Goal: Find specific page/section: Find specific page/section

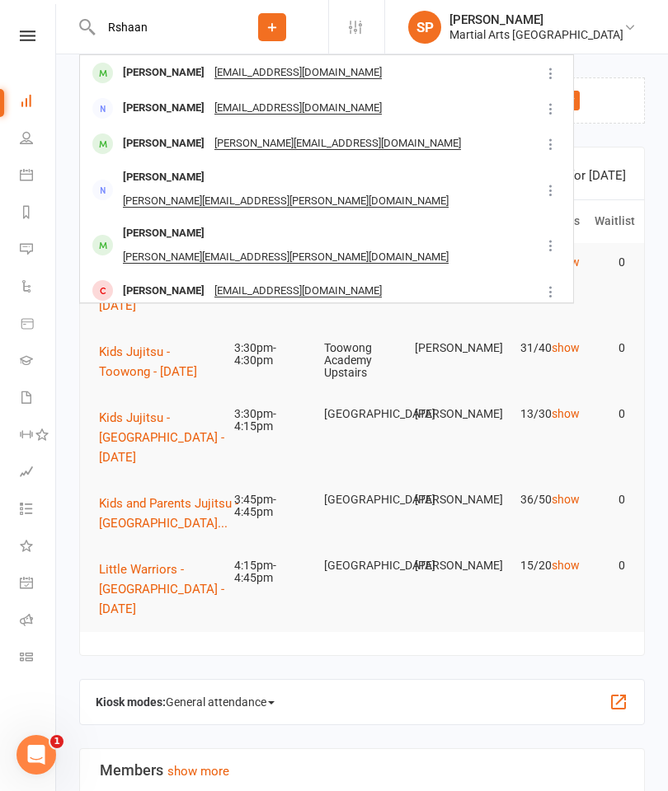
type input "Rshaan"
click at [144, 72] on div "[PERSON_NAME]" at bounding box center [163, 73] width 91 height 24
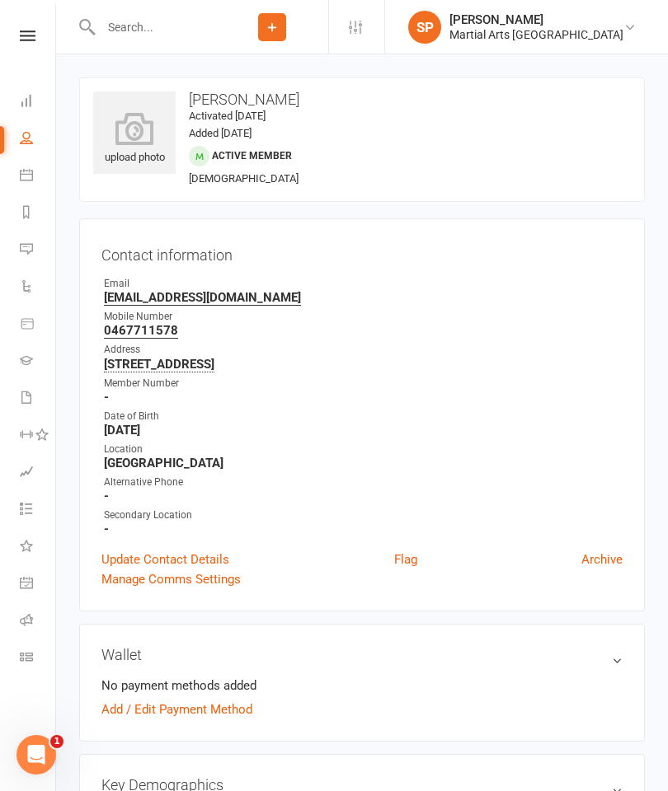
click at [134, 129] on icon at bounding box center [134, 128] width 82 height 33
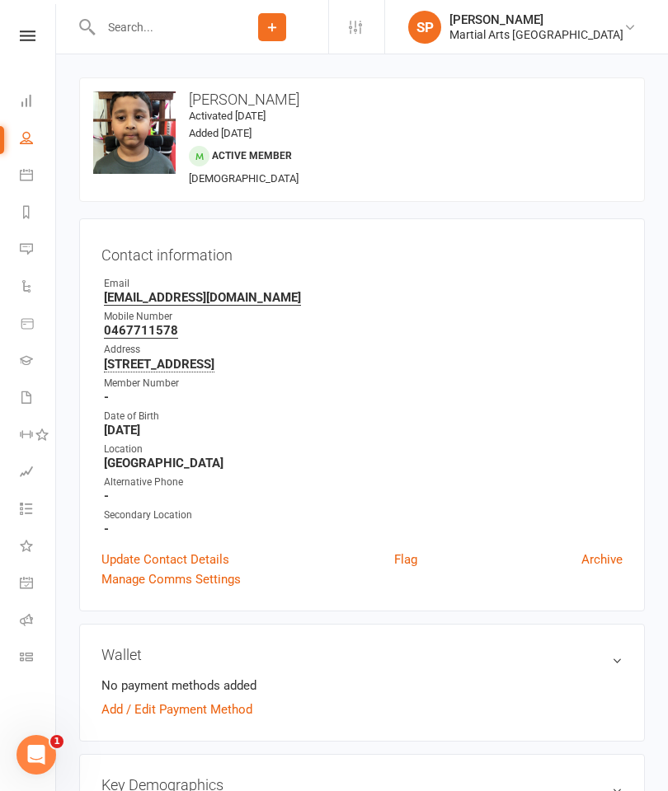
click at [327, 301] on strong "[EMAIL_ADDRESS][DOMAIN_NAME]" at bounding box center [363, 297] width 518 height 15
click at [29, 107] on link "Dashboard" at bounding box center [38, 102] width 37 height 37
